Goal: Information Seeking & Learning: Learn about a topic

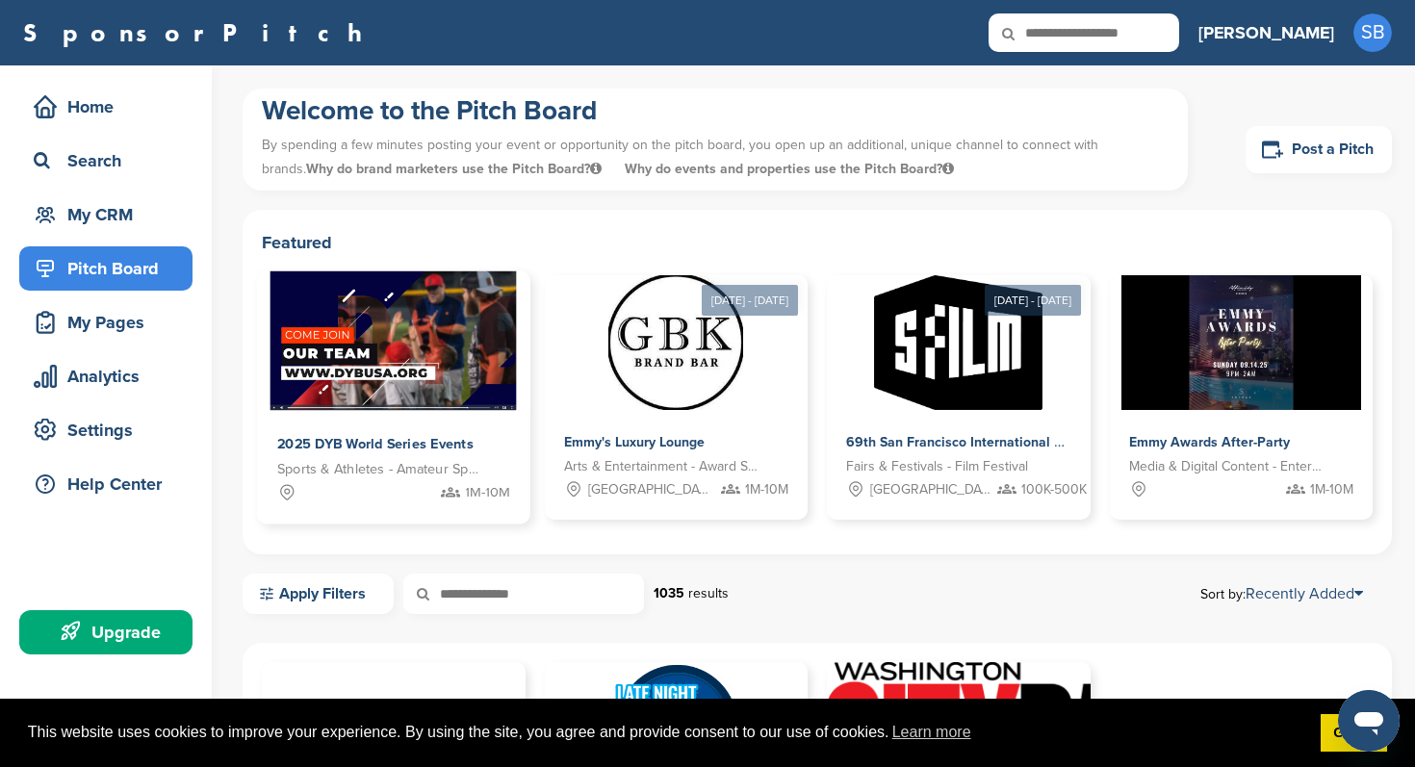
click at [380, 493] on div "1M-10M" at bounding box center [393, 492] width 233 height 24
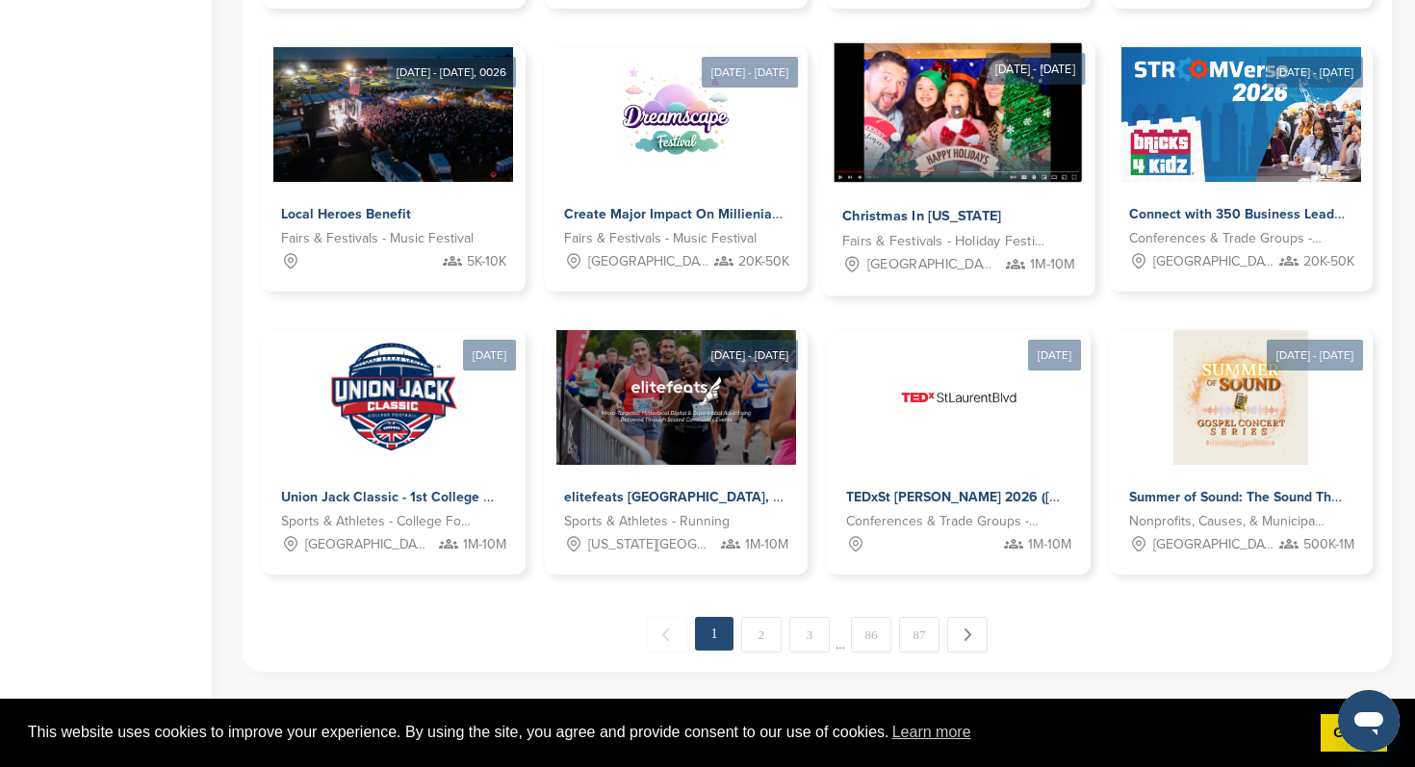
scroll to position [904, 0]
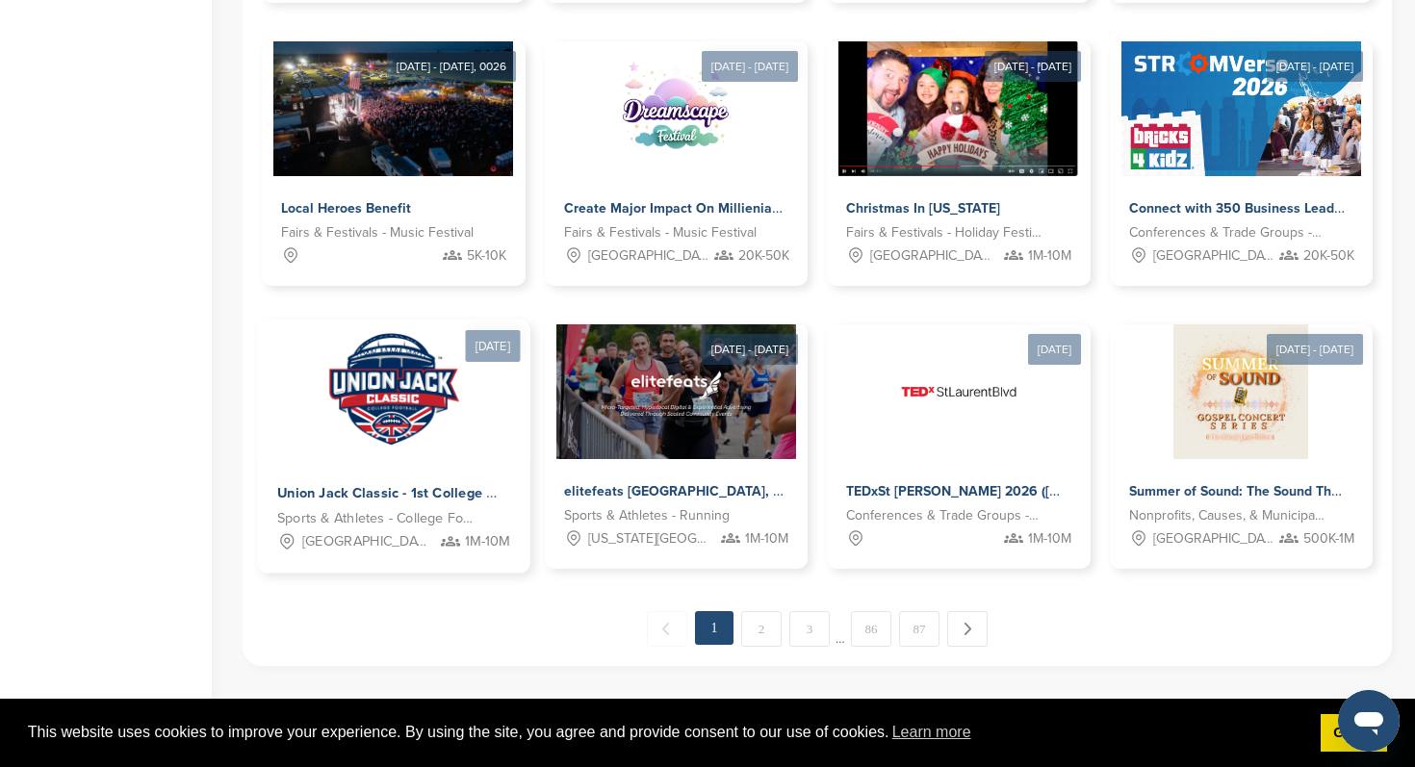
click at [423, 504] on div "Union Jack Classic - 1st College Football Game at [GEOGRAPHIC_DATA]" at bounding box center [390, 494] width 227 height 28
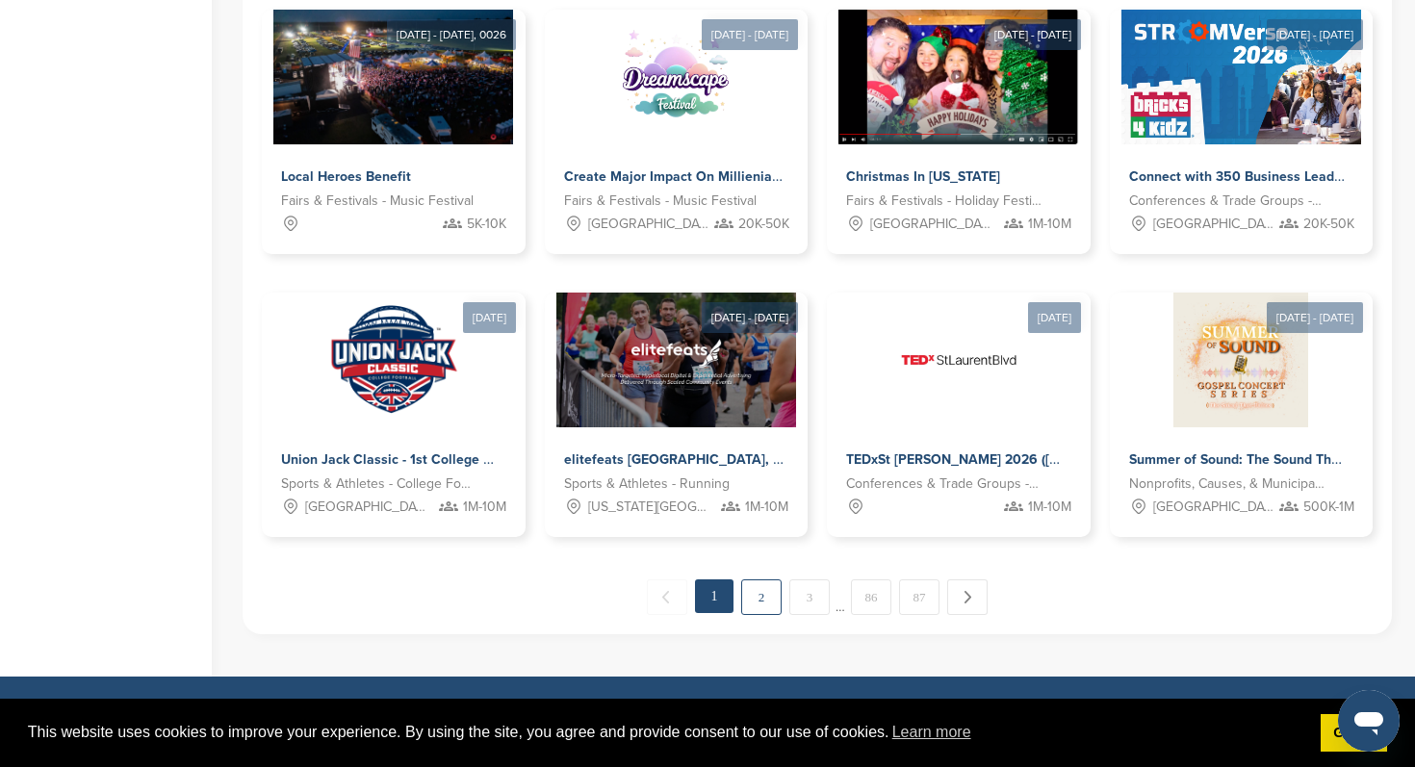
click at [756, 597] on link "2" at bounding box center [761, 597] width 40 height 36
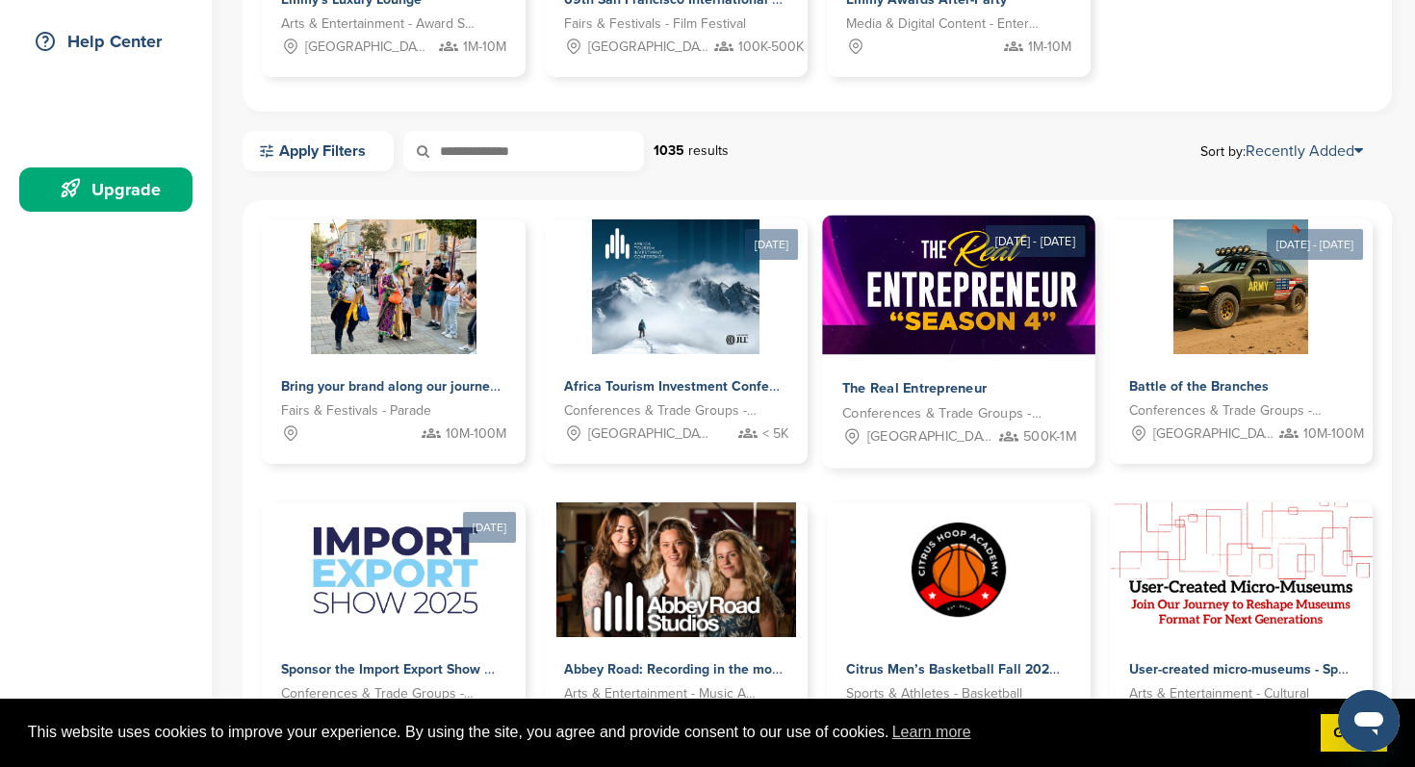
click at [949, 338] on img at bounding box center [972, 286] width 300 height 140
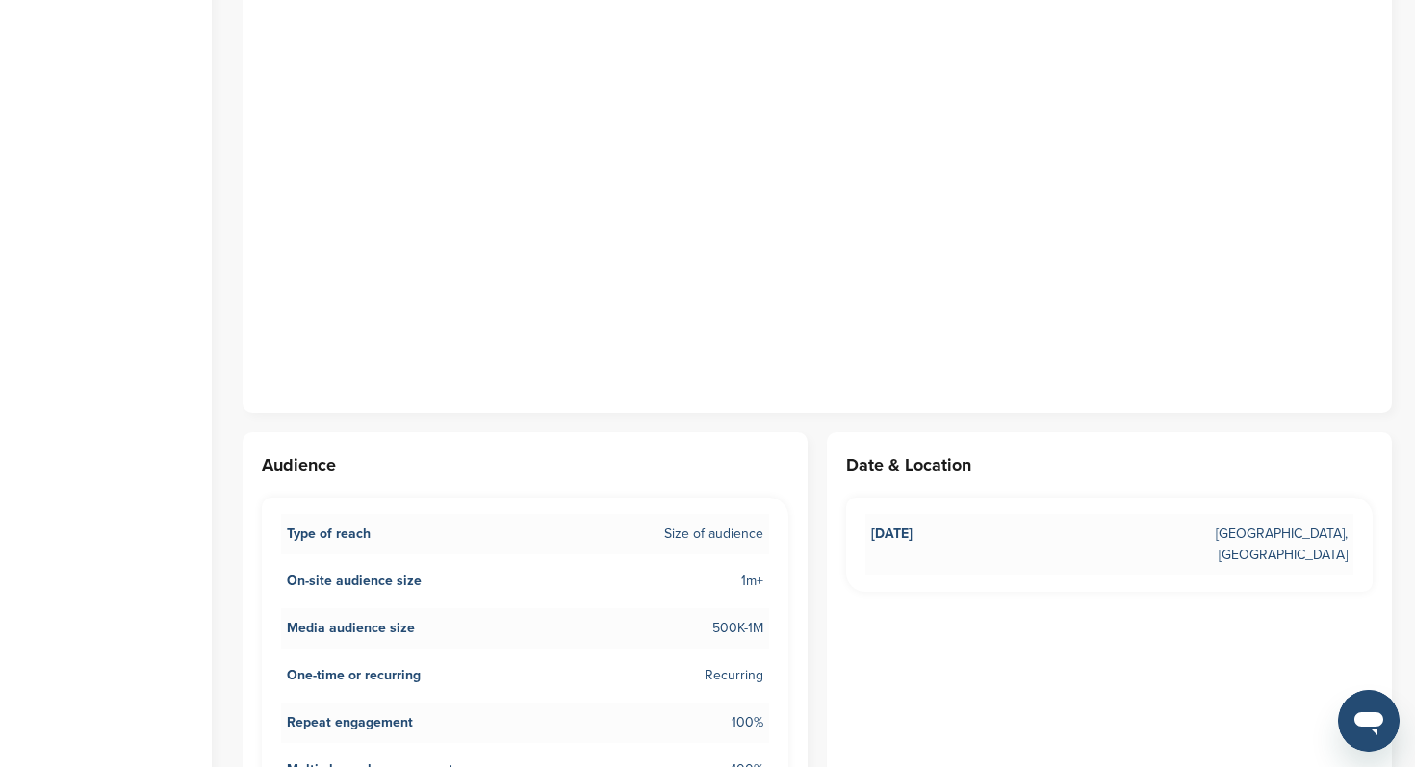
scroll to position [1286, 0]
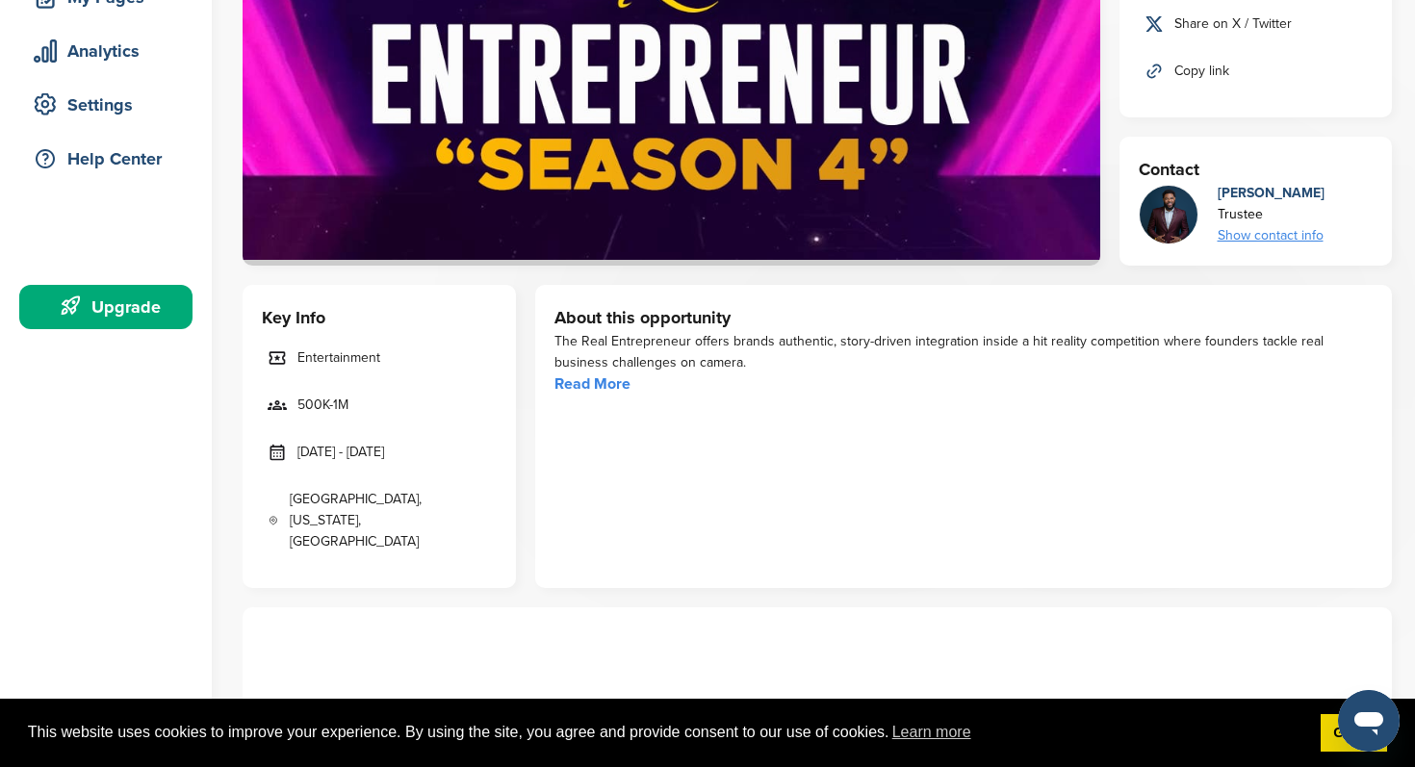
scroll to position [349, 0]
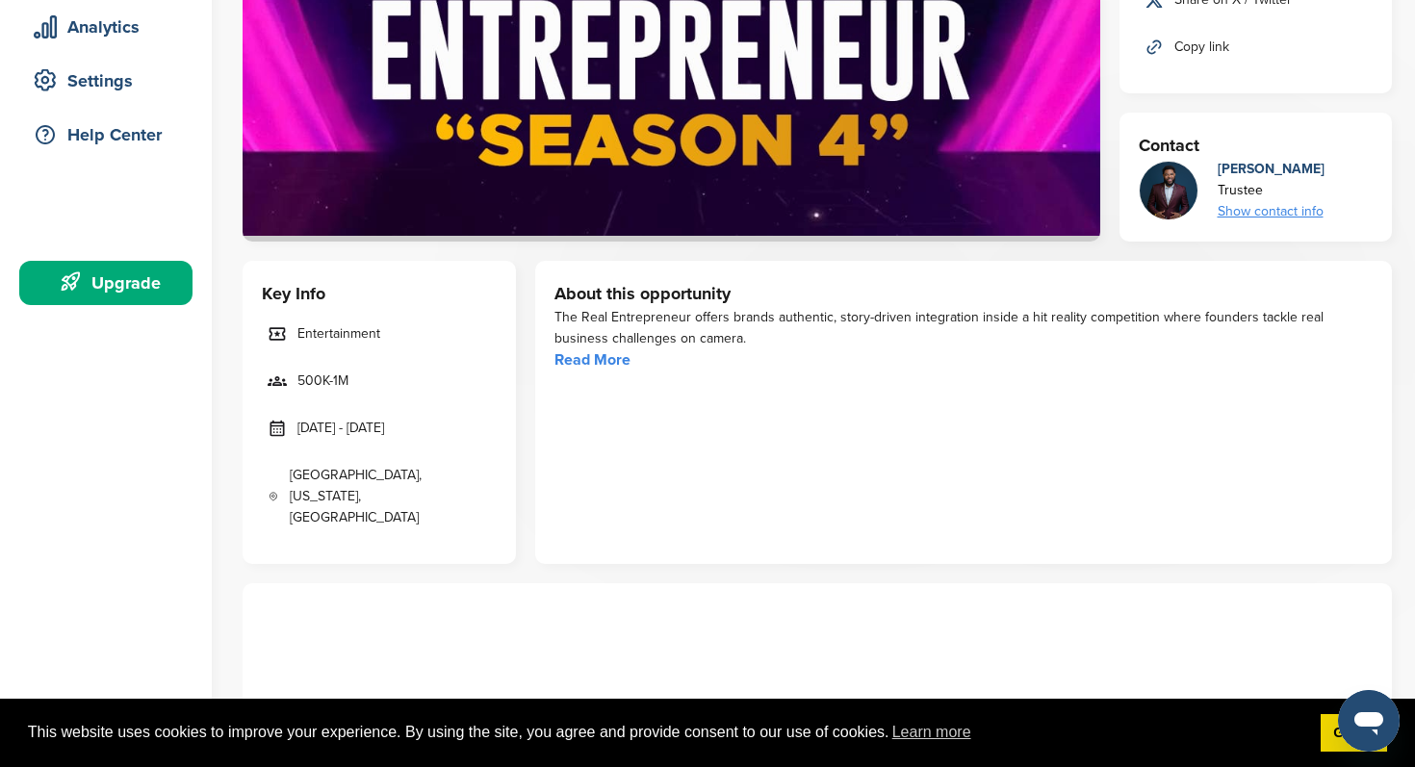
click at [588, 367] on link "Read More" at bounding box center [592, 359] width 76 height 19
